Goal: Information Seeking & Learning: Learn about a topic

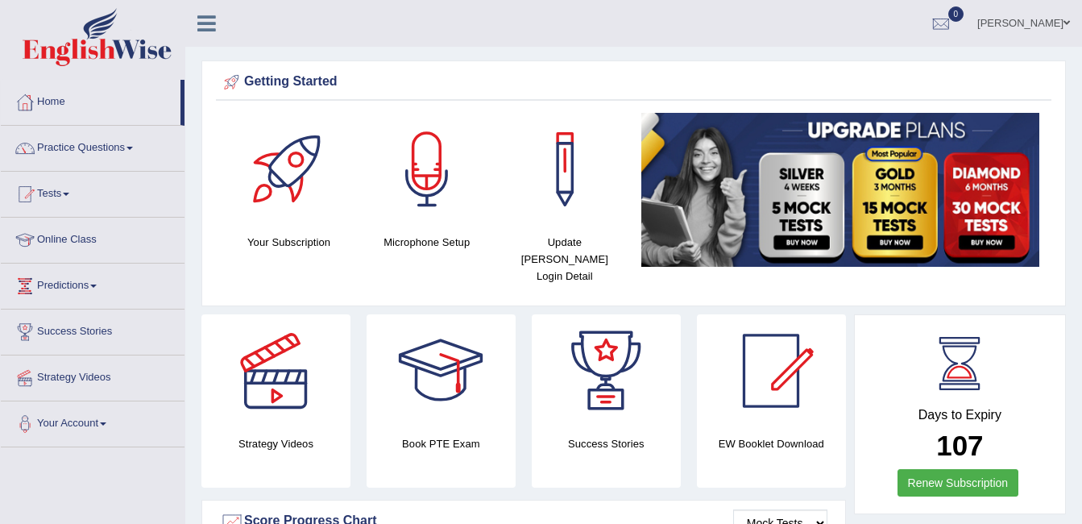
click at [51, 230] on link "Online Class" at bounding box center [93, 238] width 184 height 40
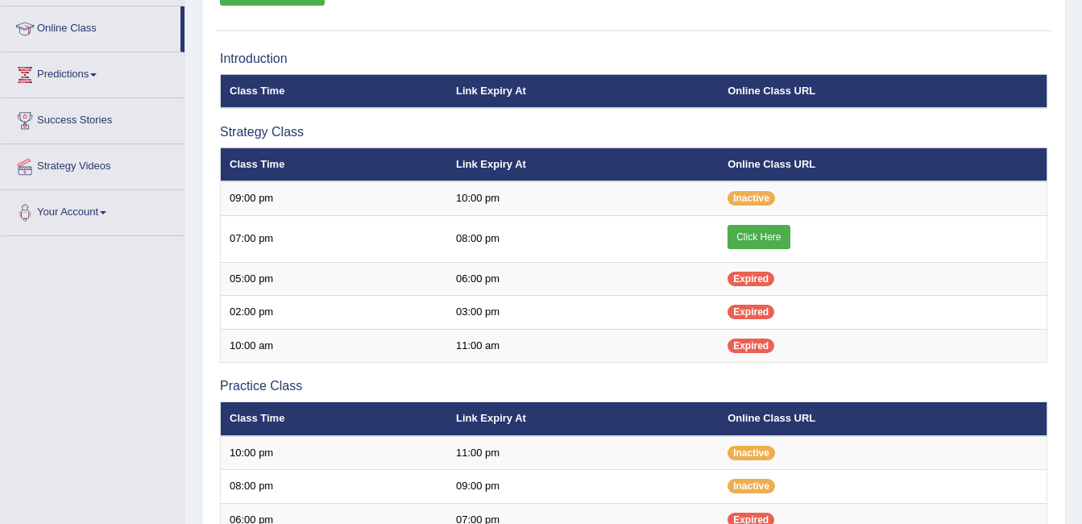
scroll to position [227, 0]
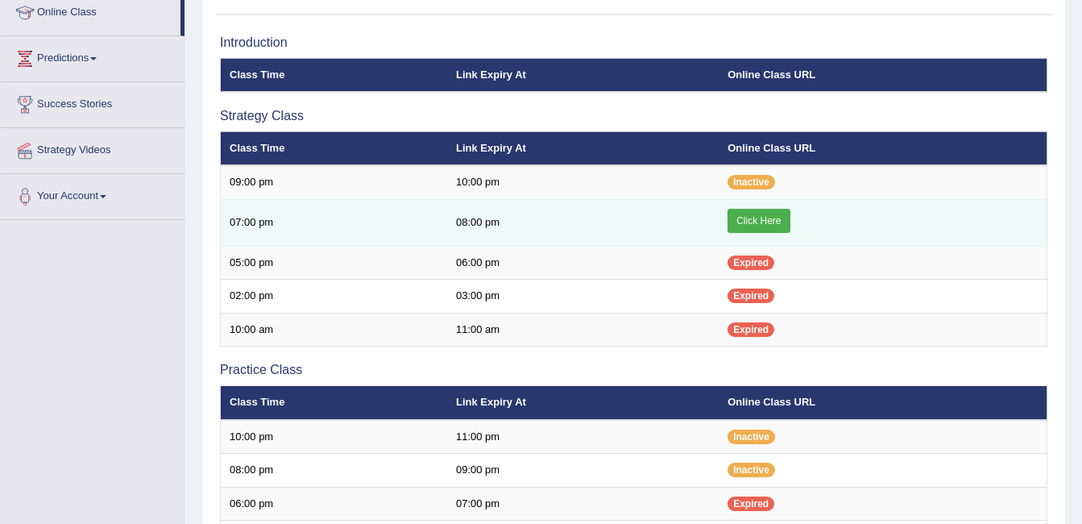
click at [757, 222] on link "Click Here" at bounding box center [758, 221] width 62 height 24
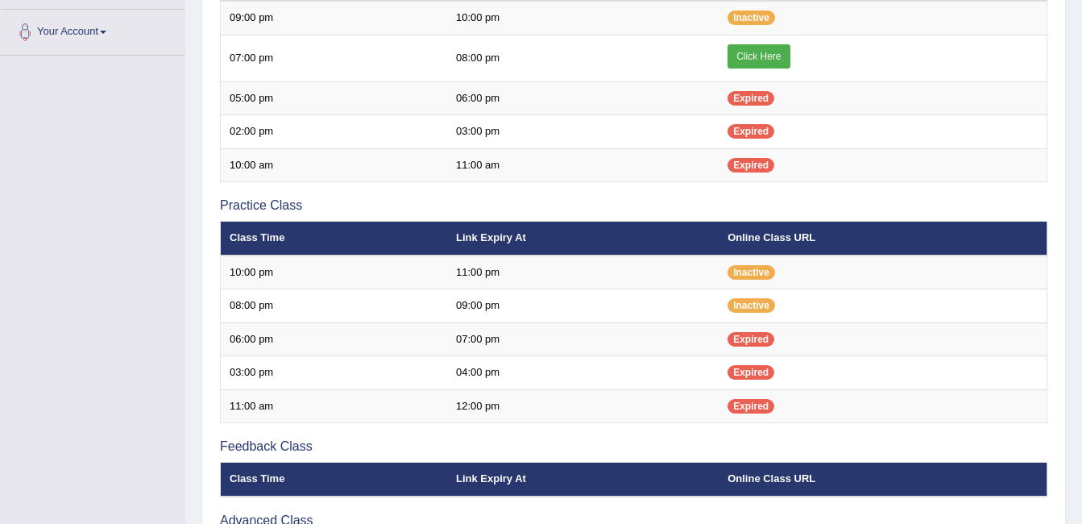
scroll to position [397, 0]
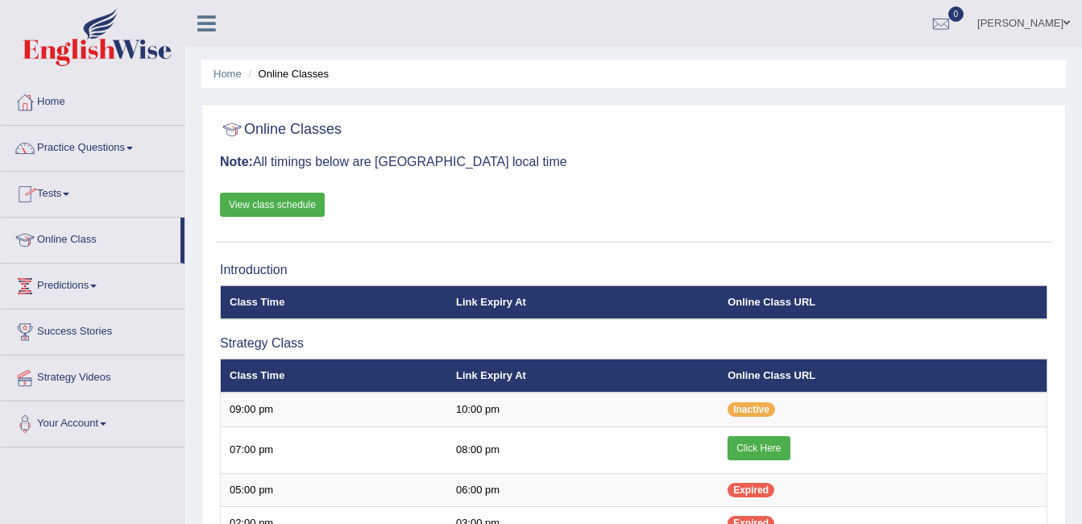
click at [288, 202] on link "View class schedule" at bounding box center [272, 205] width 105 height 24
click at [78, 98] on link "Home" at bounding box center [93, 100] width 184 height 40
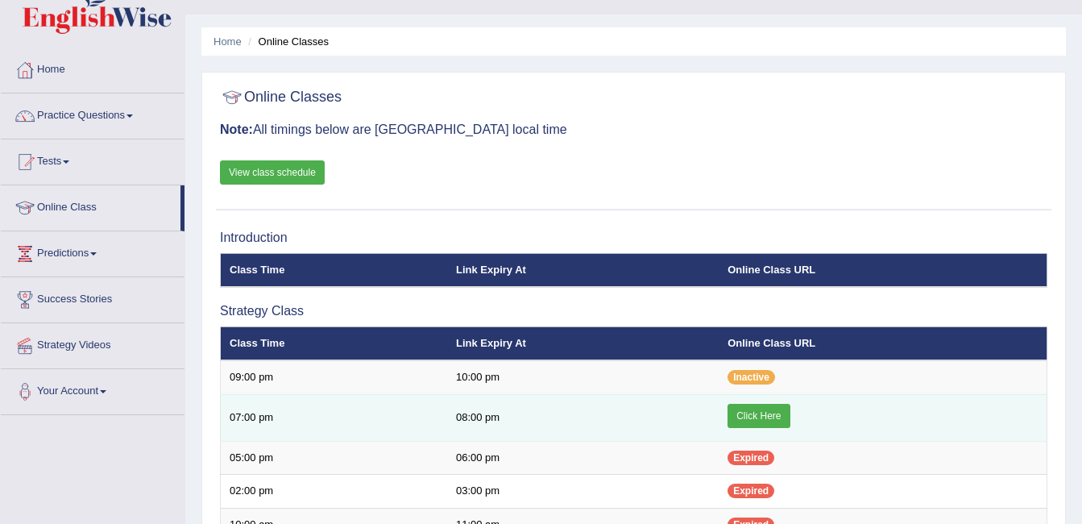
click at [769, 416] on link "Click Here" at bounding box center [758, 416] width 62 height 24
